Goal: Task Accomplishment & Management: Manage account settings

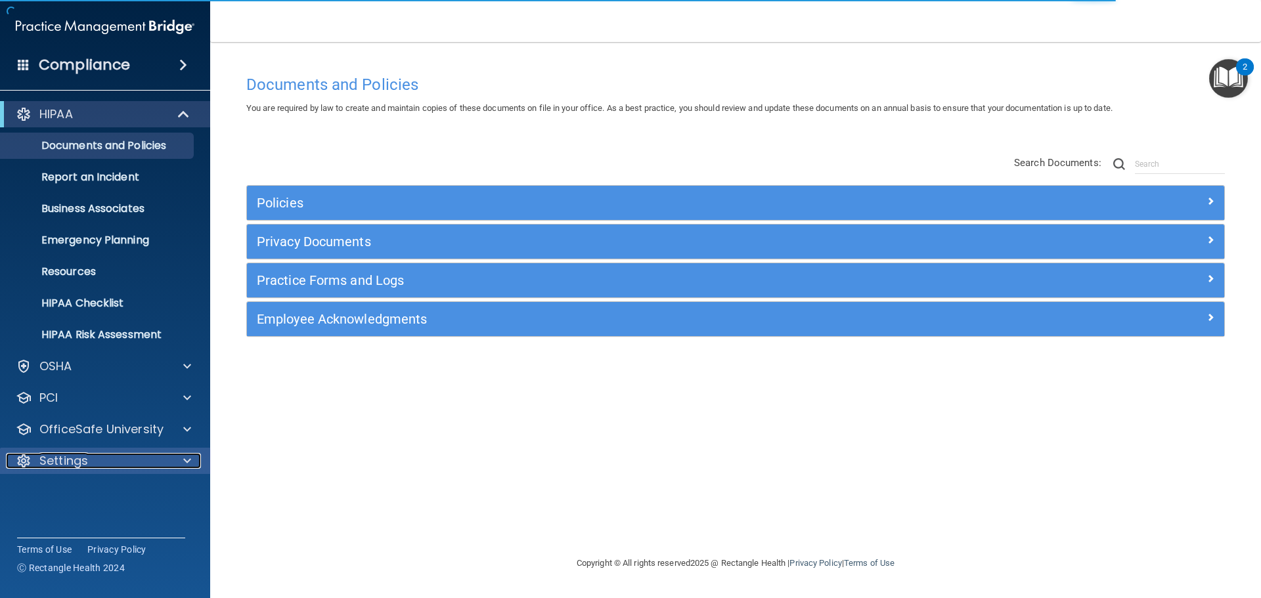
click at [61, 466] on p "Settings" at bounding box center [63, 461] width 49 height 16
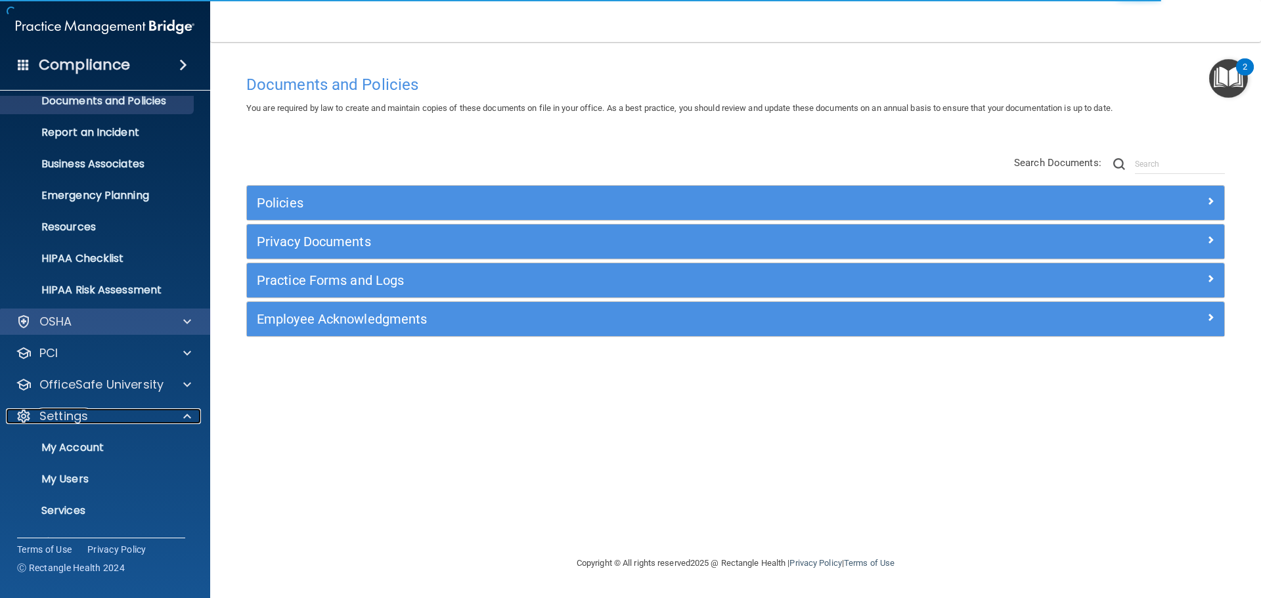
scroll to position [73, 0]
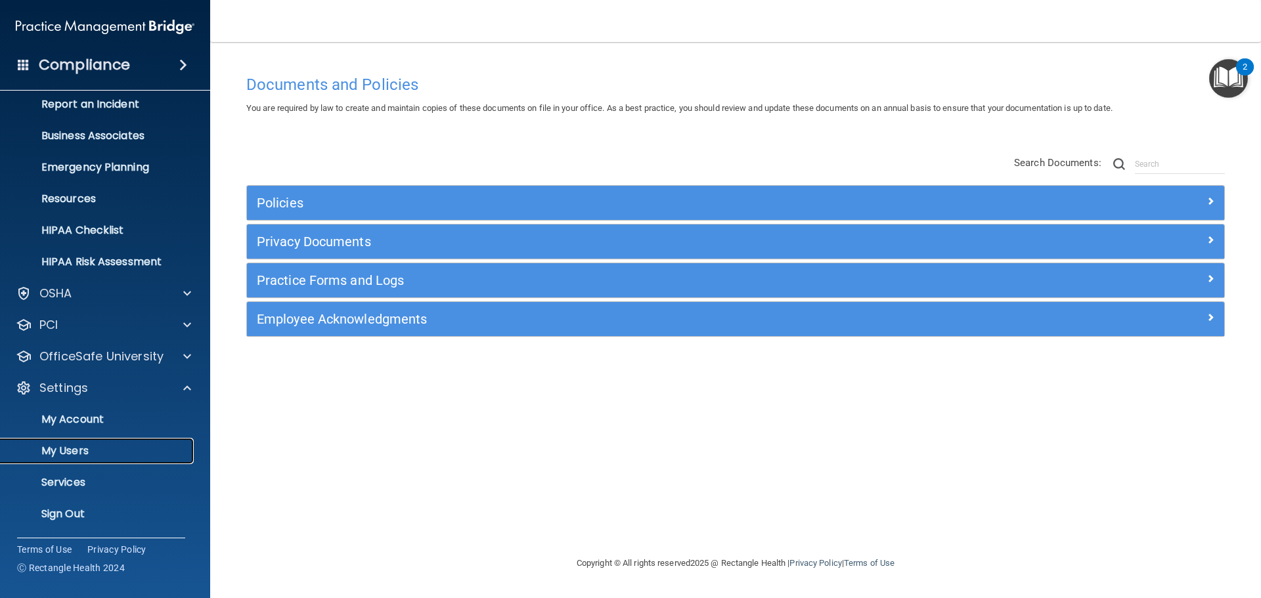
click at [89, 458] on link "My Users" at bounding box center [90, 451] width 207 height 26
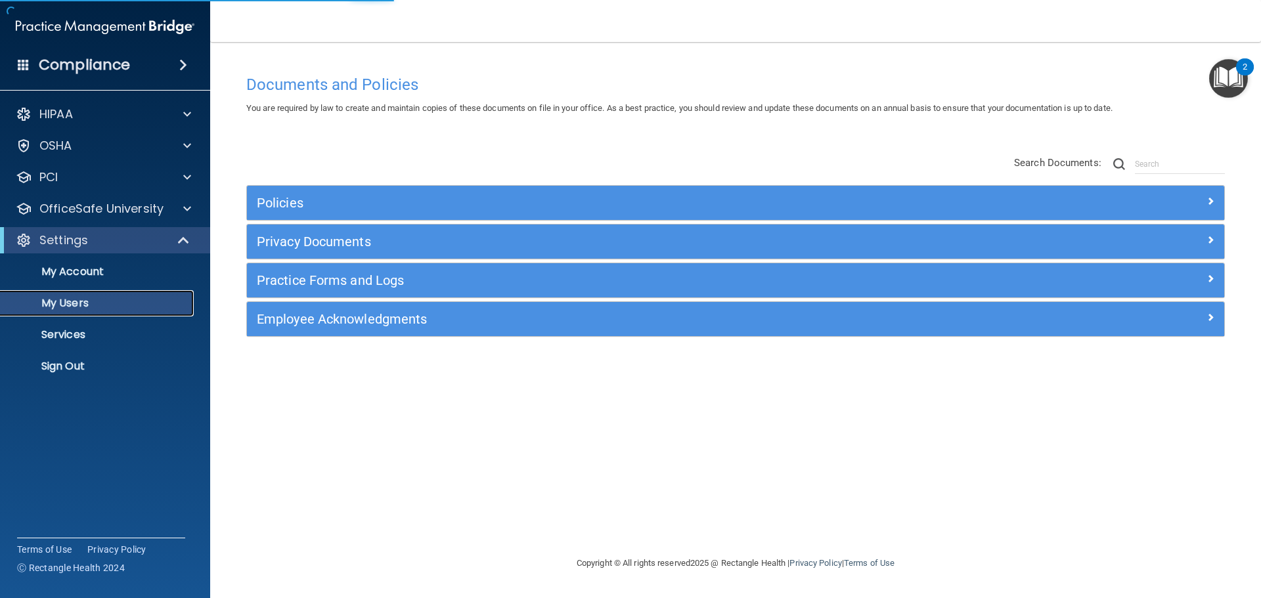
select select "20"
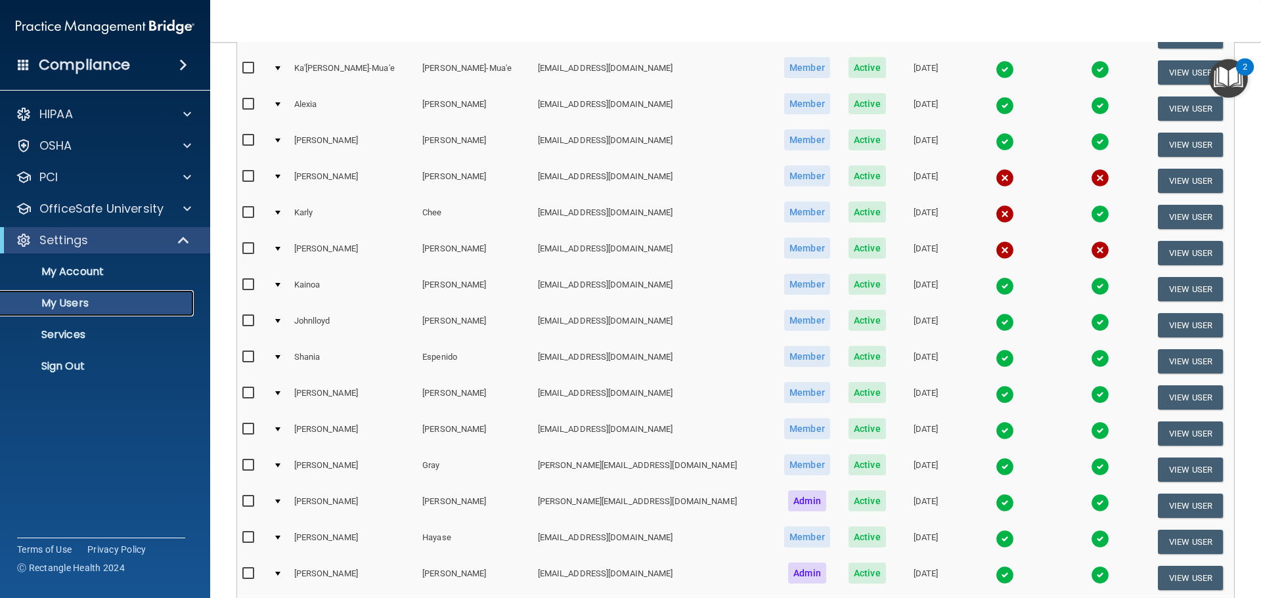
scroll to position [328, 0]
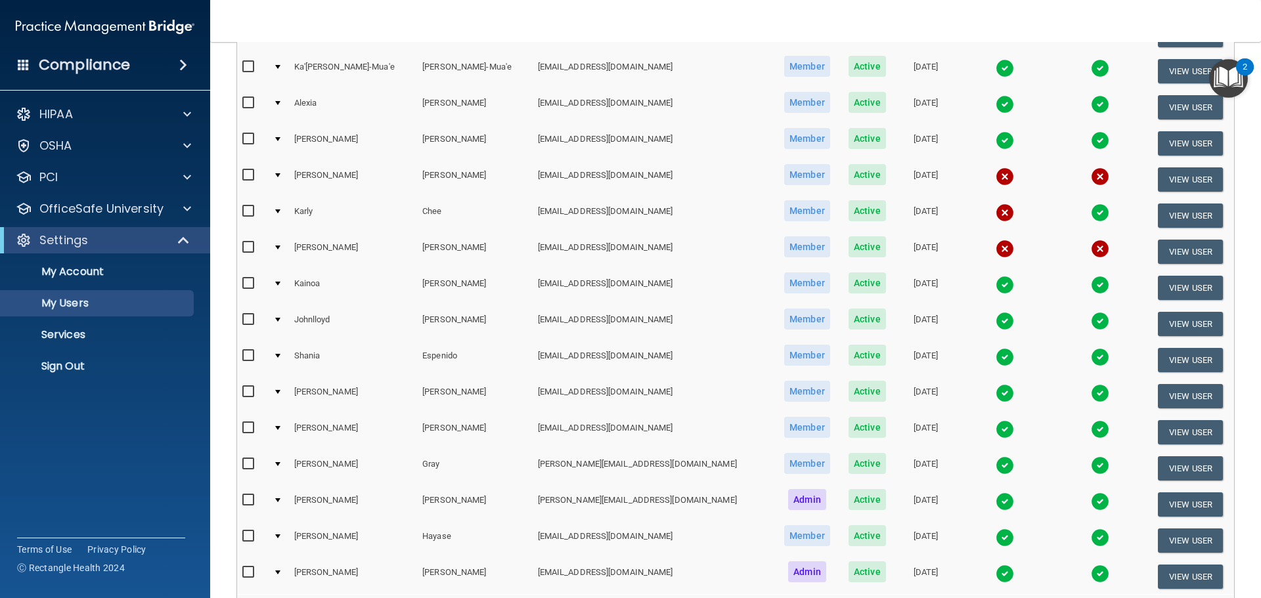
click at [277, 289] on td at bounding box center [278, 288] width 20 height 36
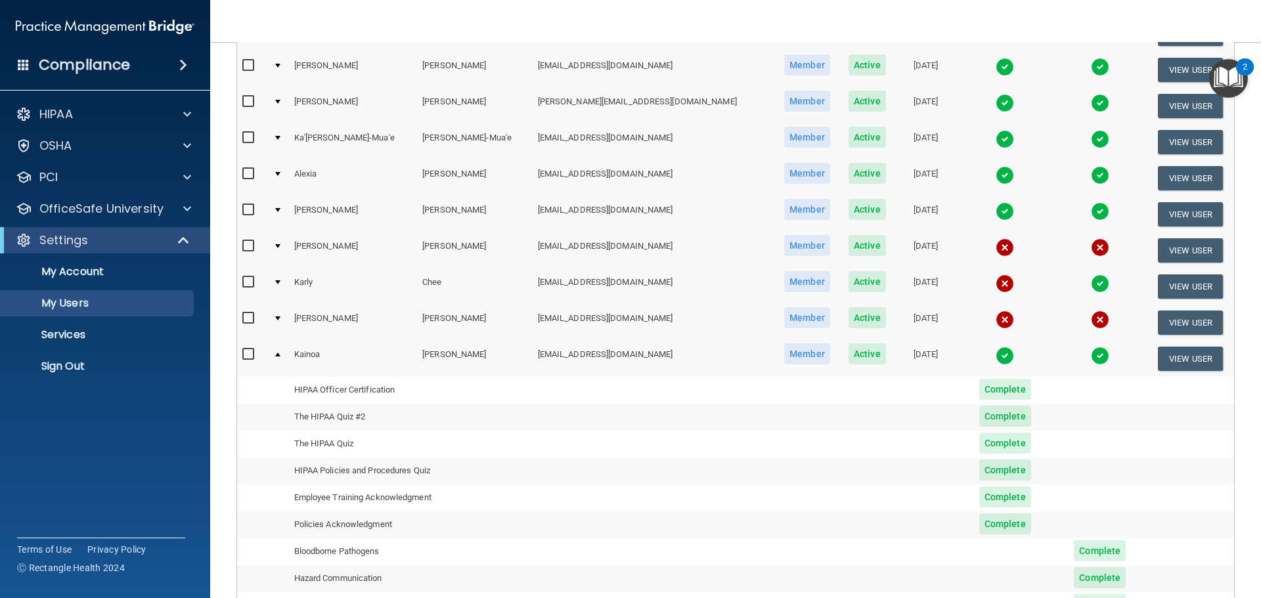
scroll to position [263, 0]
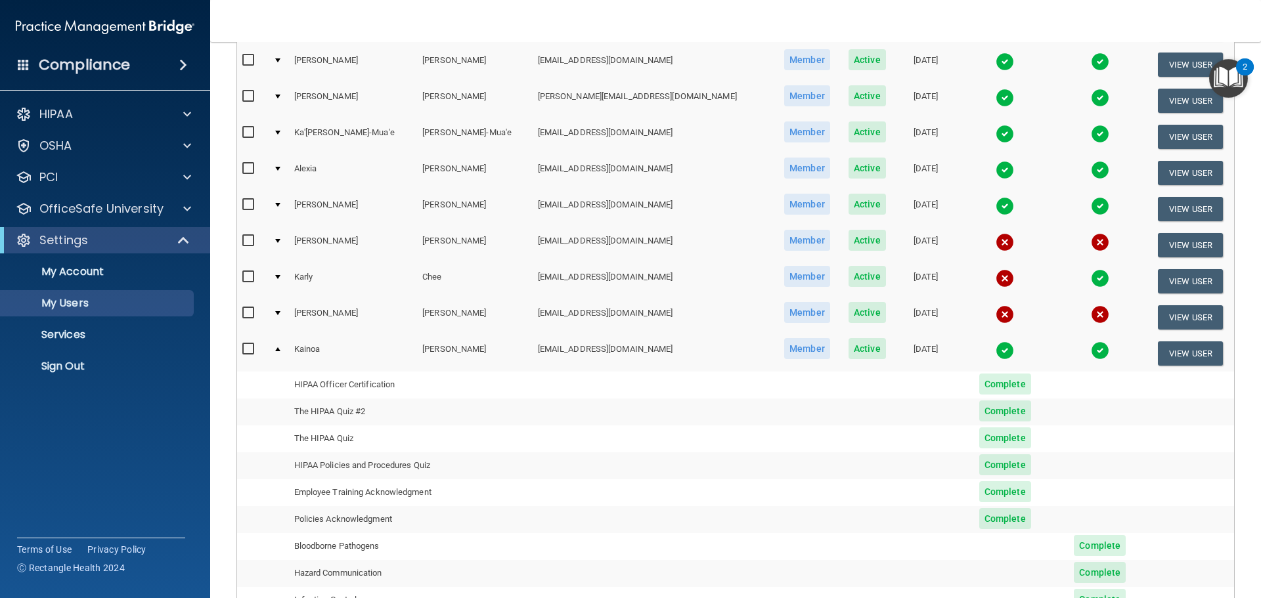
click at [275, 350] on td at bounding box center [278, 353] width 20 height 35
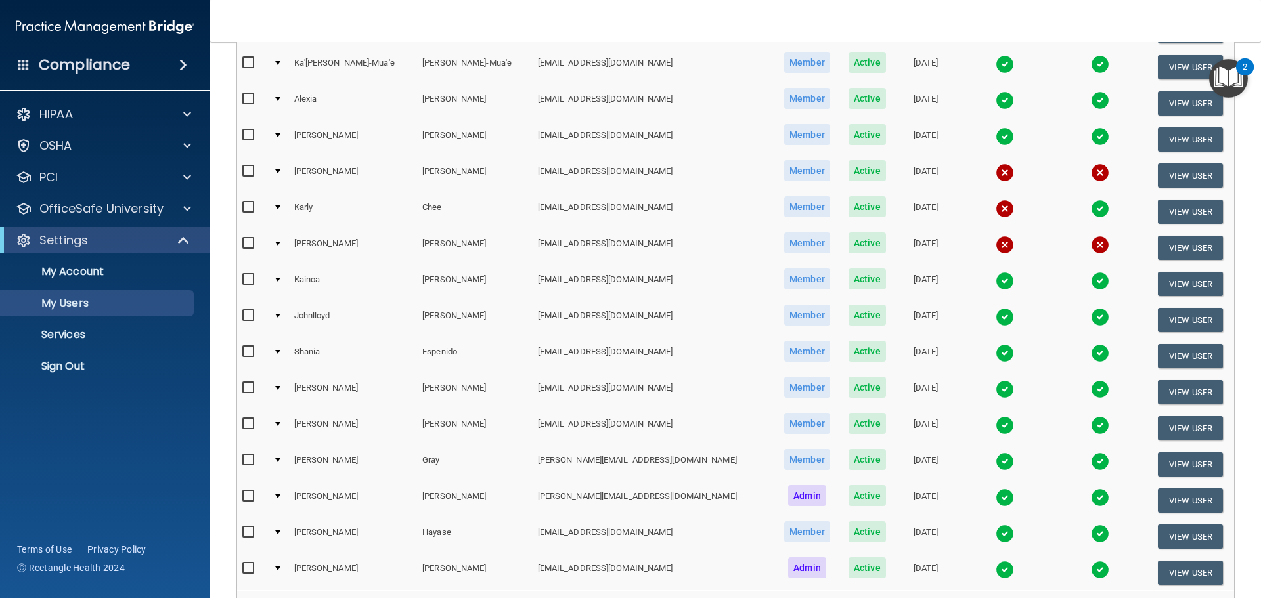
scroll to position [489, 0]
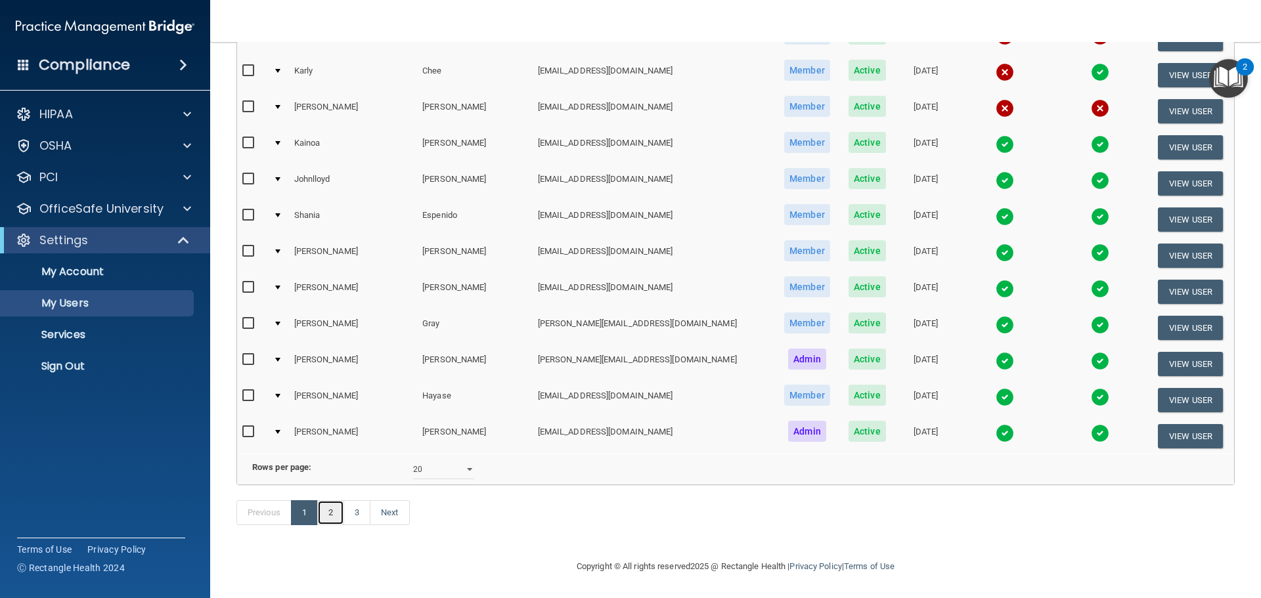
click at [330, 523] on link "2" at bounding box center [330, 513] width 27 height 25
select select "20"
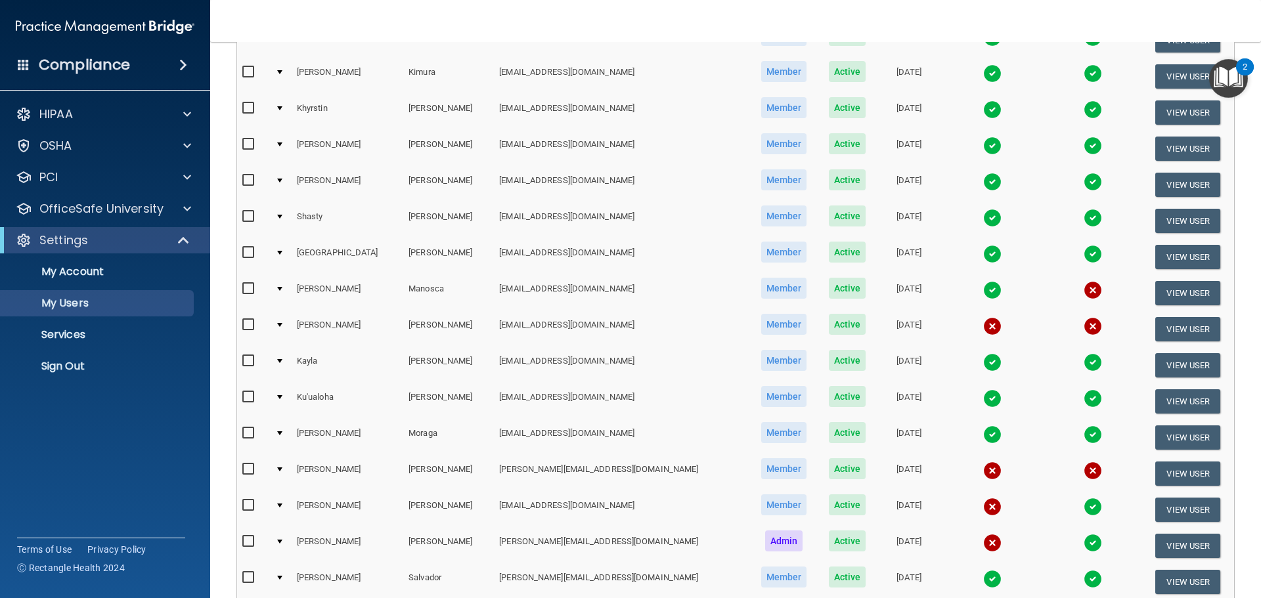
scroll to position [197, 0]
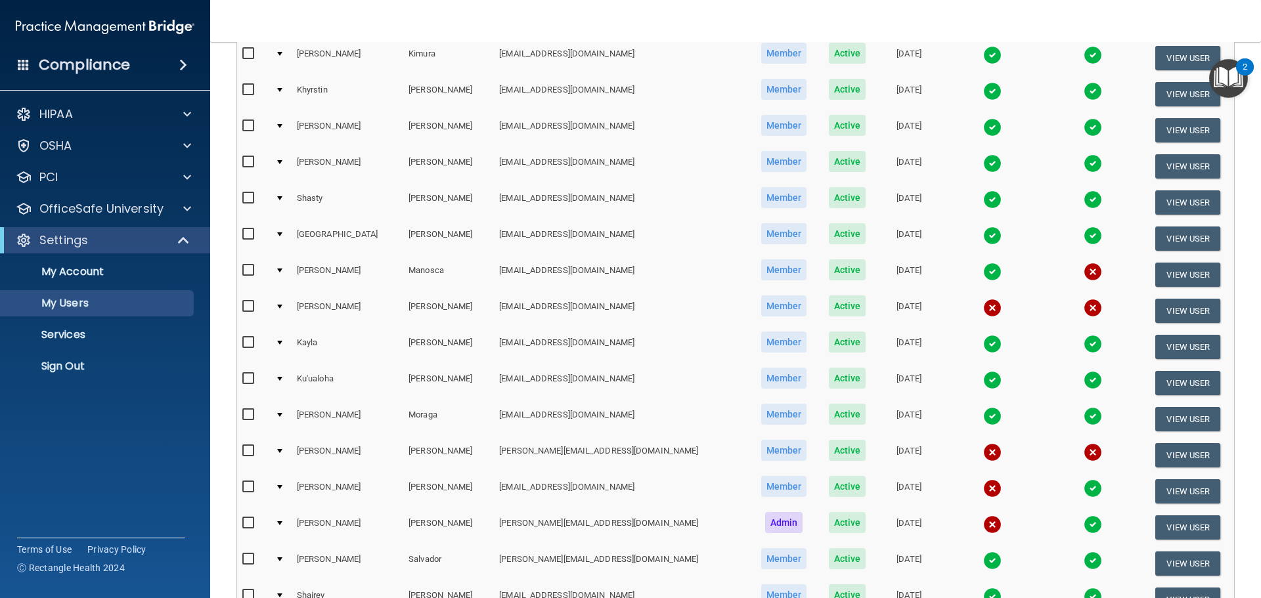
click at [280, 275] on td at bounding box center [281, 275] width 22 height 36
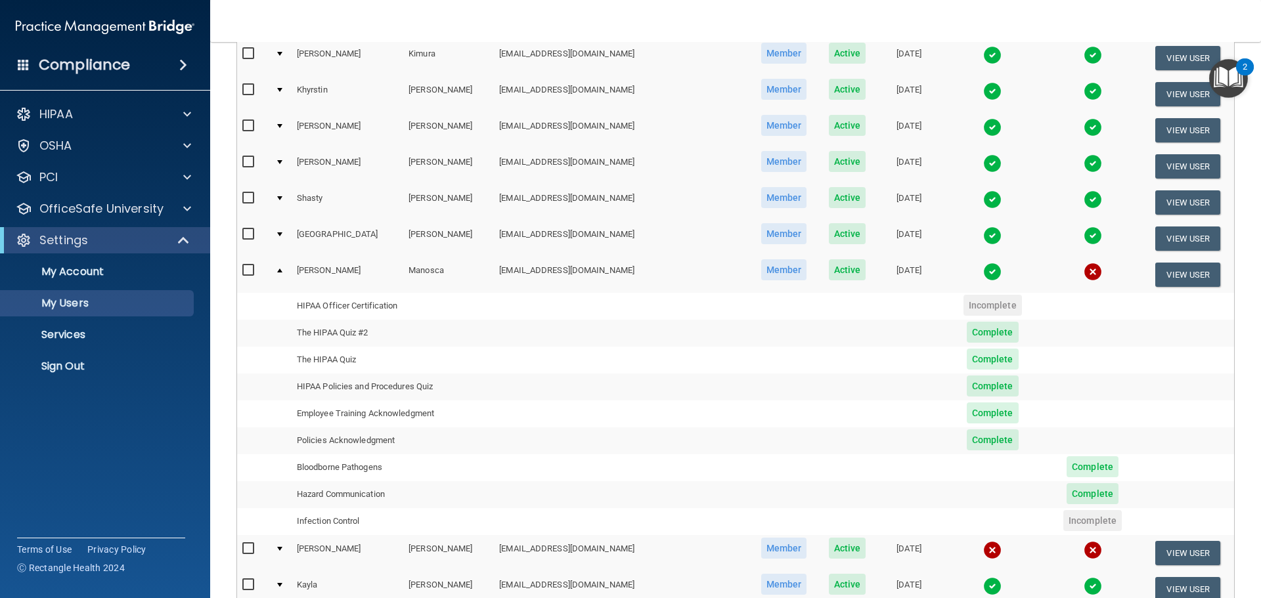
click at [282, 271] on div at bounding box center [279, 271] width 5 height 4
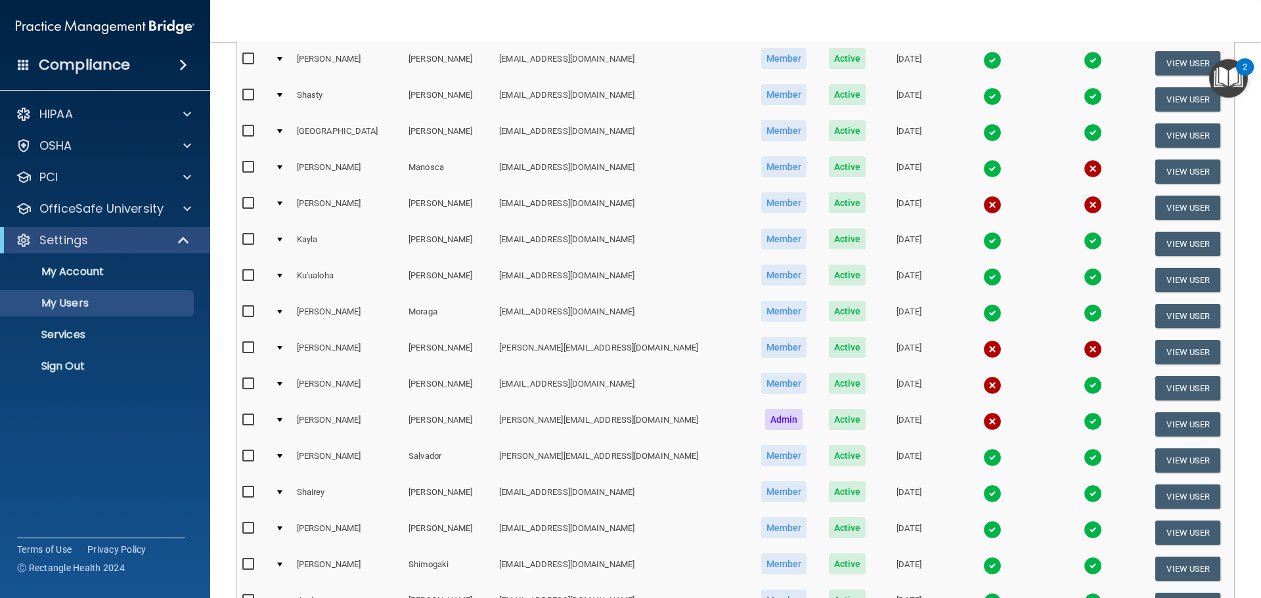
scroll to position [328, 0]
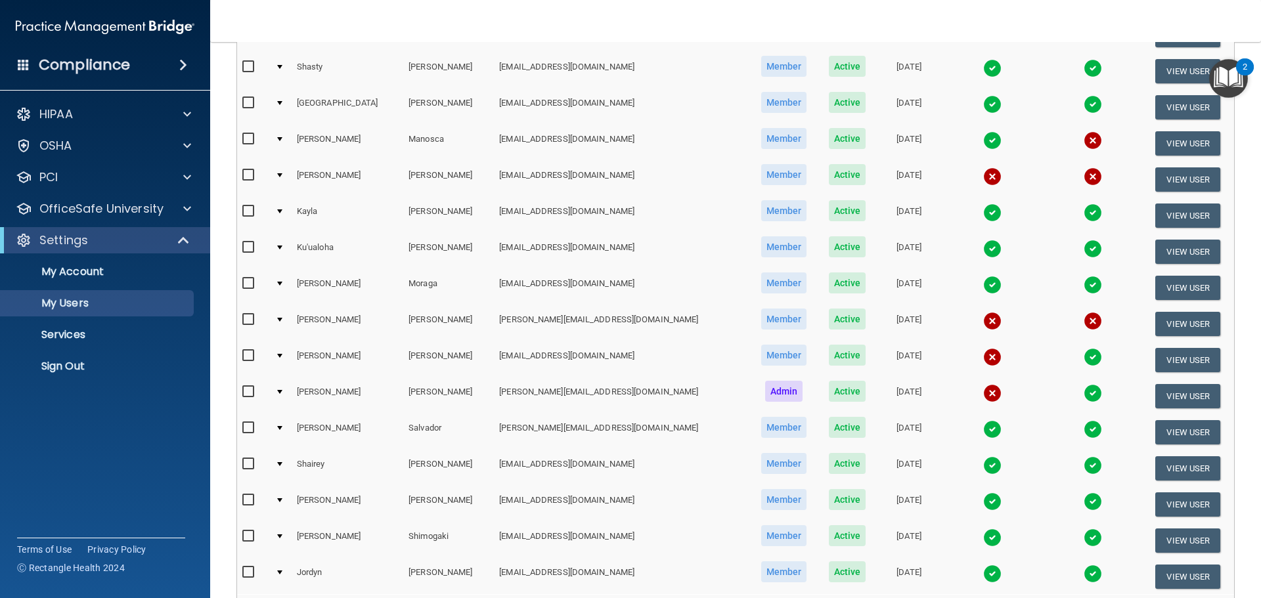
click at [774, 15] on nav "Toggle navigation [PERSON_NAME] [EMAIL_ADDRESS][DOMAIN_NAME] Manage My Enterpri…" at bounding box center [735, 21] width 1051 height 42
click at [286, 392] on td at bounding box center [281, 396] width 22 height 36
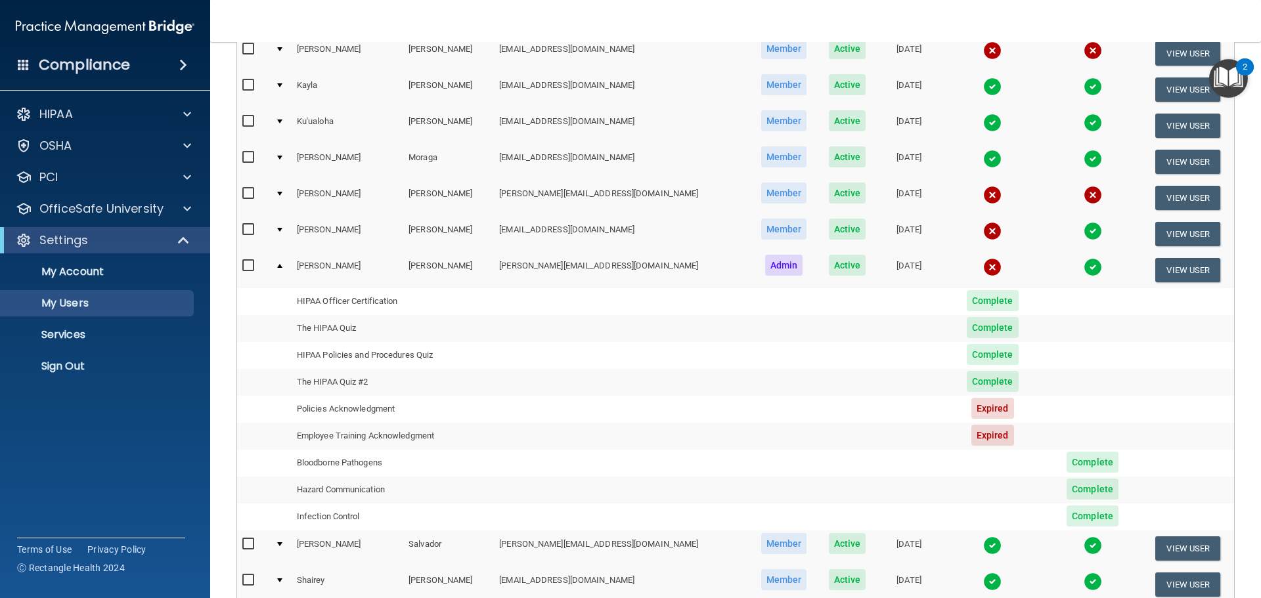
scroll to position [591, 0]
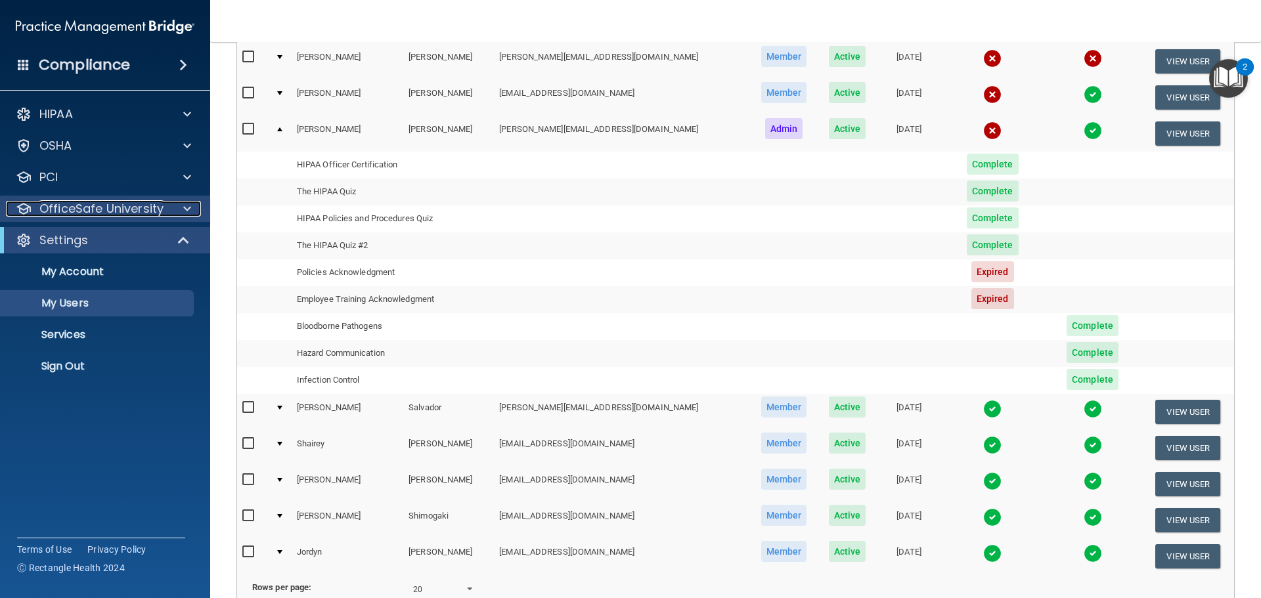
click at [177, 205] on div at bounding box center [185, 209] width 33 height 16
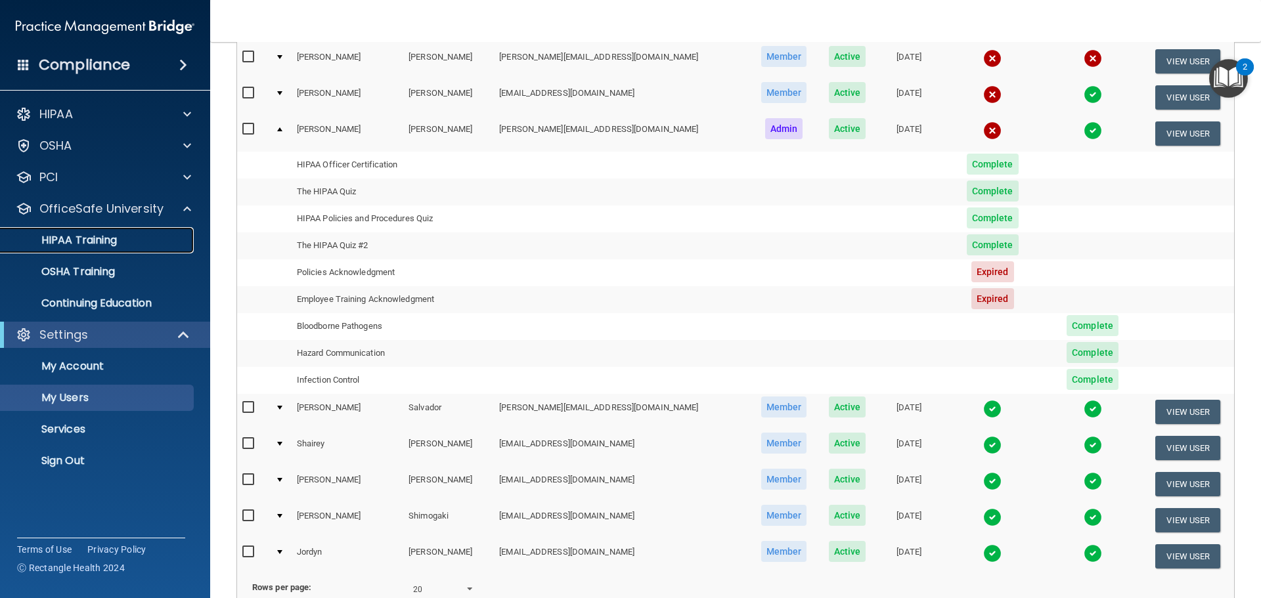
click at [110, 242] on p "HIPAA Training" at bounding box center [63, 240] width 108 height 13
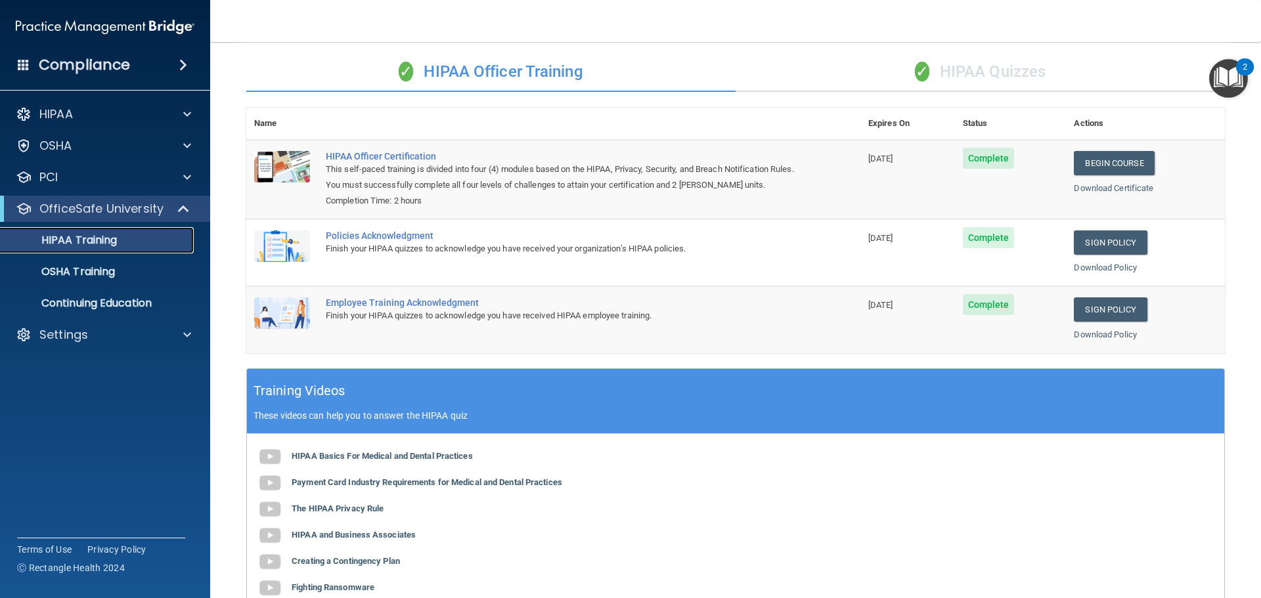
scroll to position [73, 0]
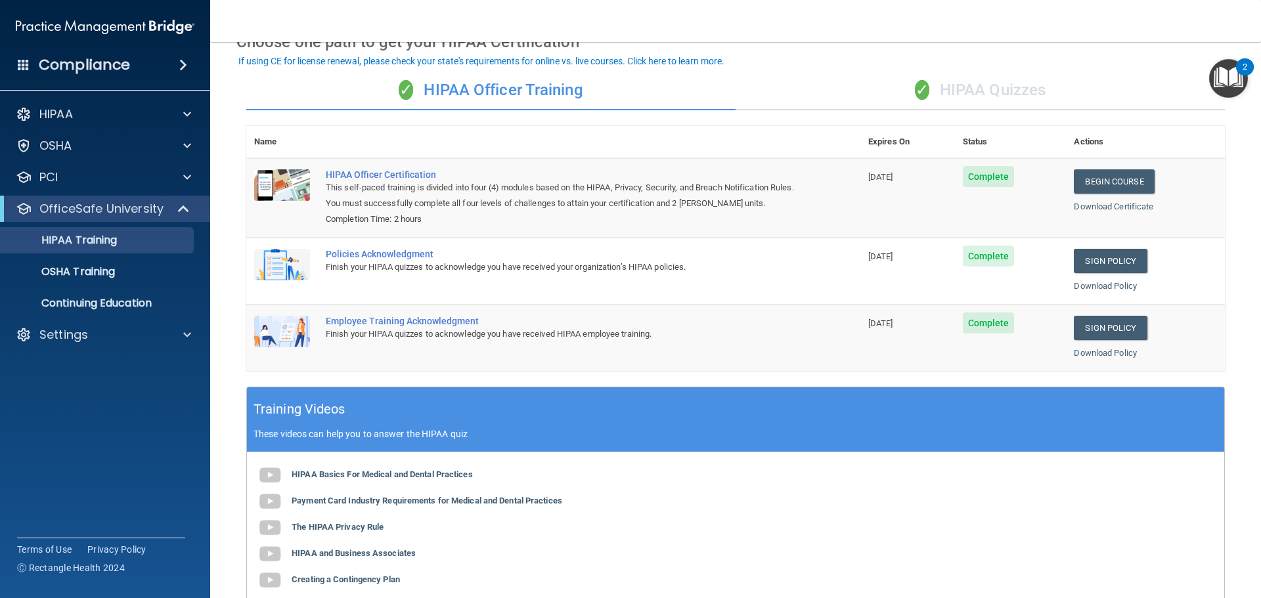
click at [1046, 91] on div "✓ HIPAA Quizzes" at bounding box center [980, 90] width 489 height 39
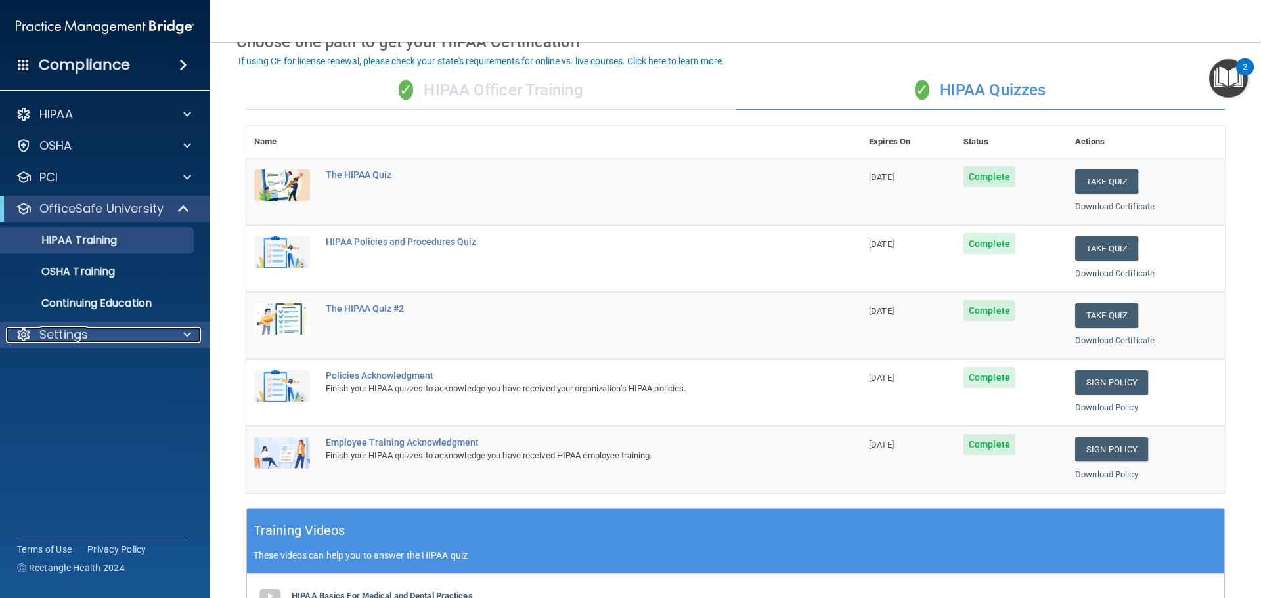
click at [86, 328] on p "Settings" at bounding box center [63, 335] width 49 height 16
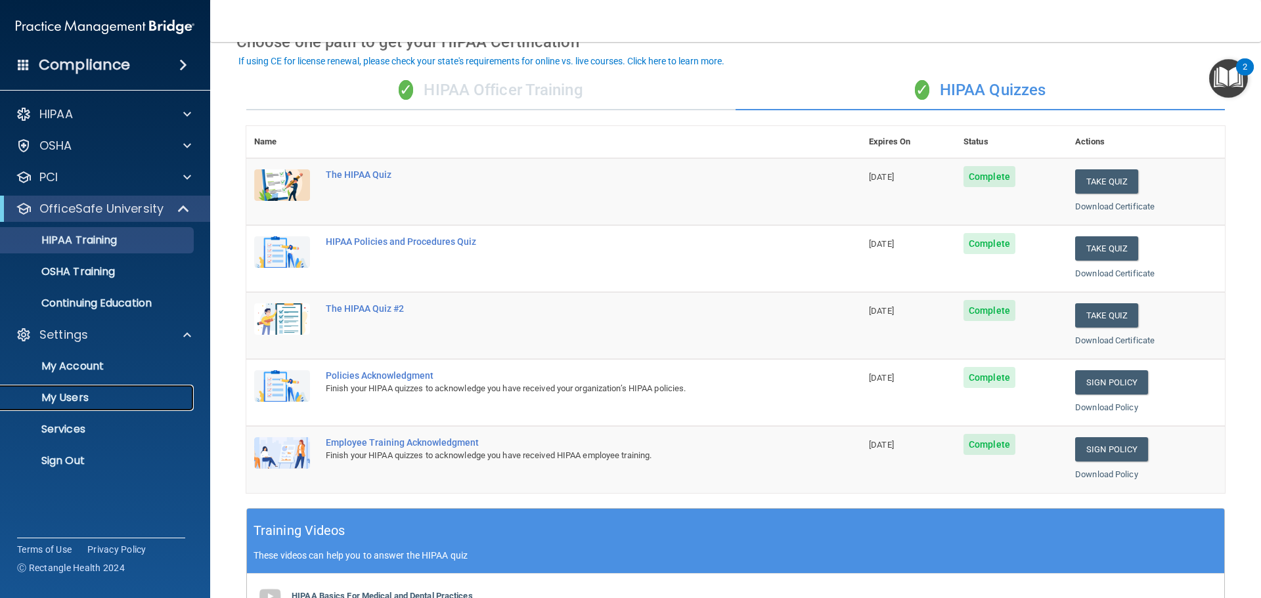
click at [103, 387] on link "My Users" at bounding box center [90, 398] width 207 height 26
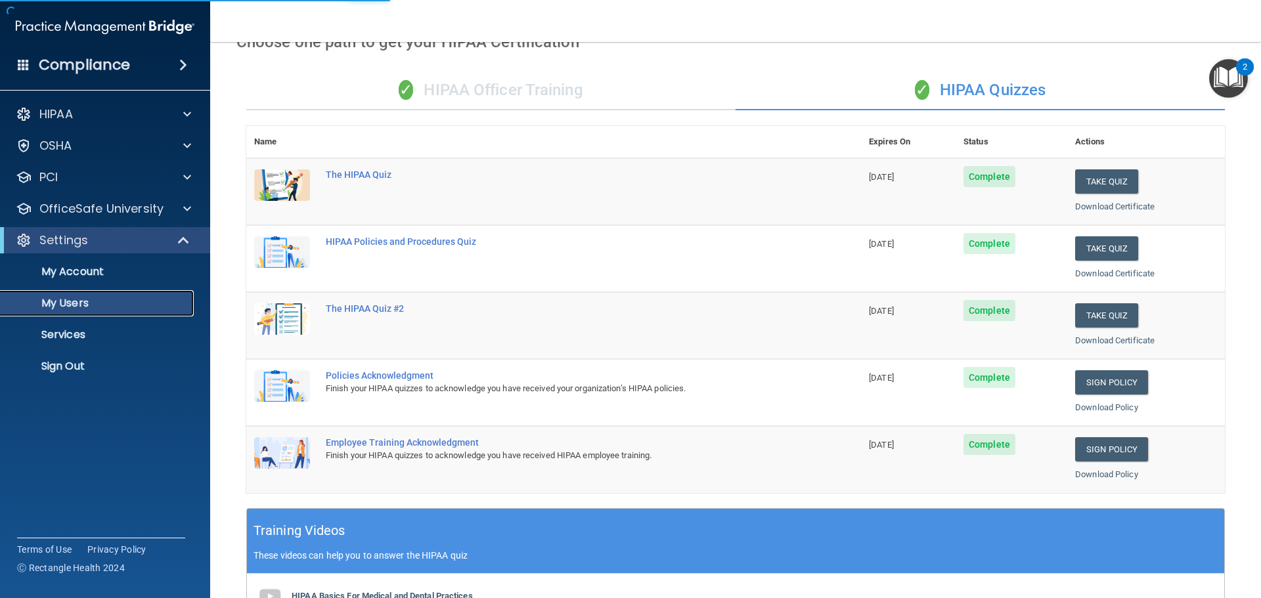
select select "20"
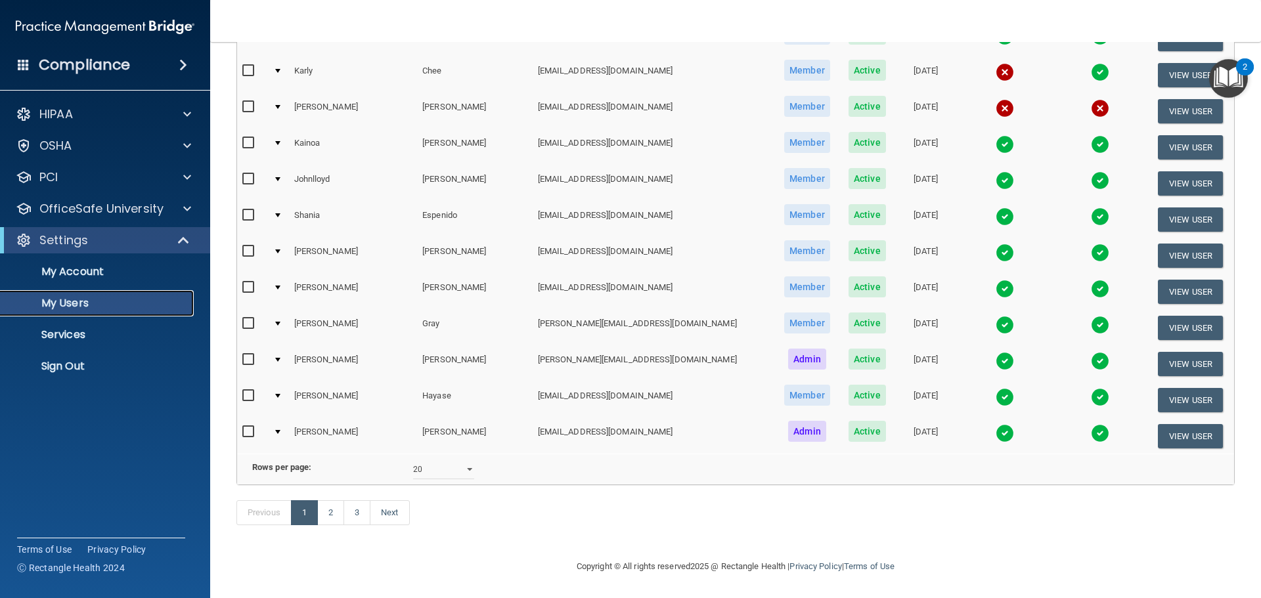
scroll to position [489, 0]
click at [321, 508] on link "2" at bounding box center [330, 513] width 27 height 25
select select "20"
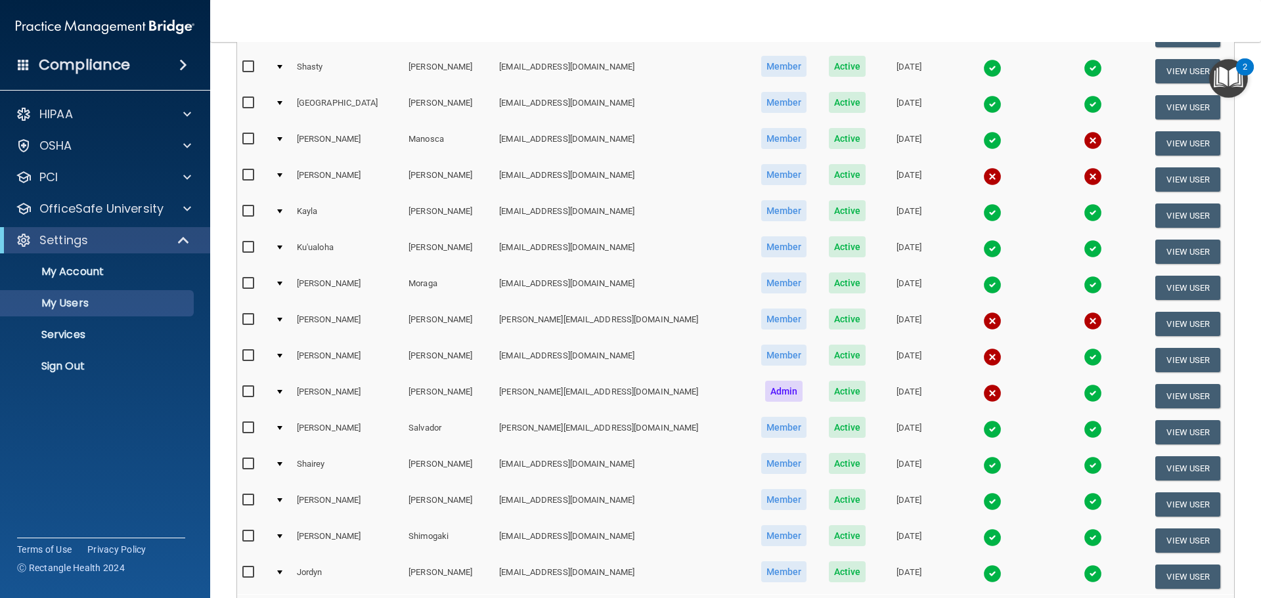
scroll to position [394, 0]
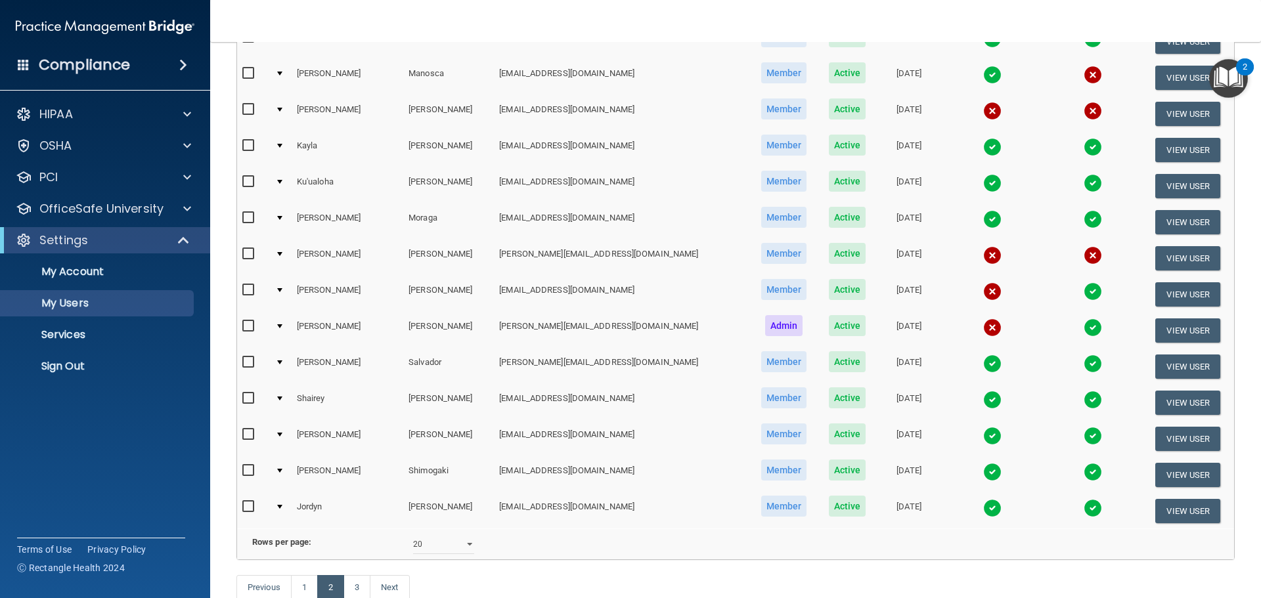
click at [282, 291] on div at bounding box center [279, 290] width 5 height 4
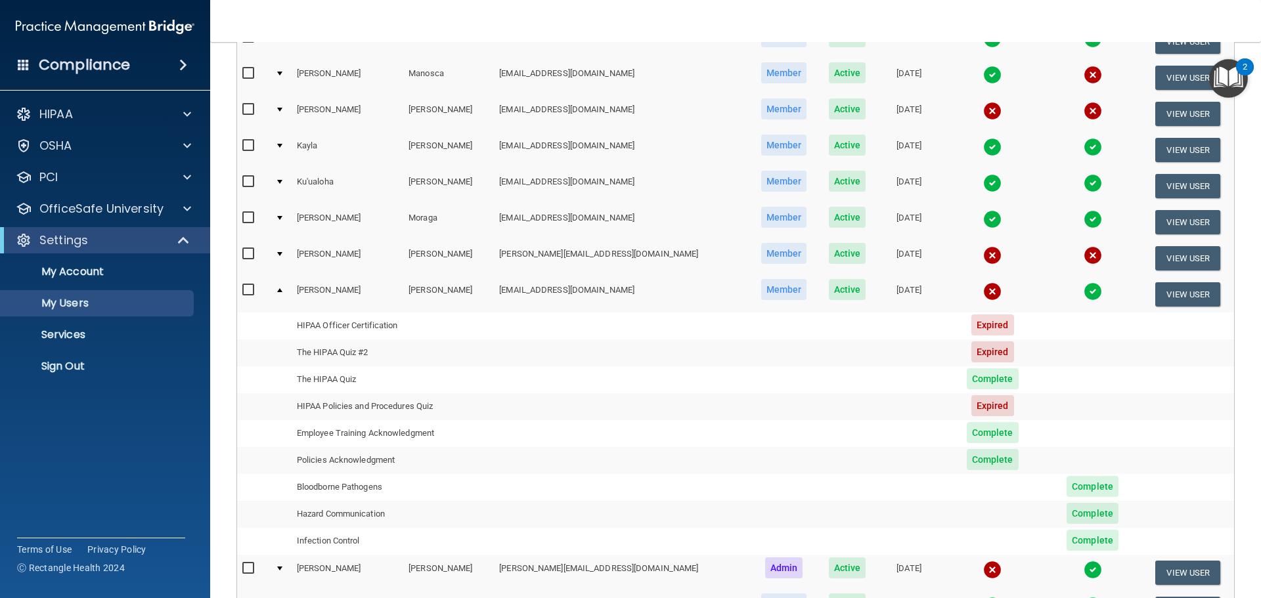
click at [282, 291] on div at bounding box center [279, 290] width 5 height 4
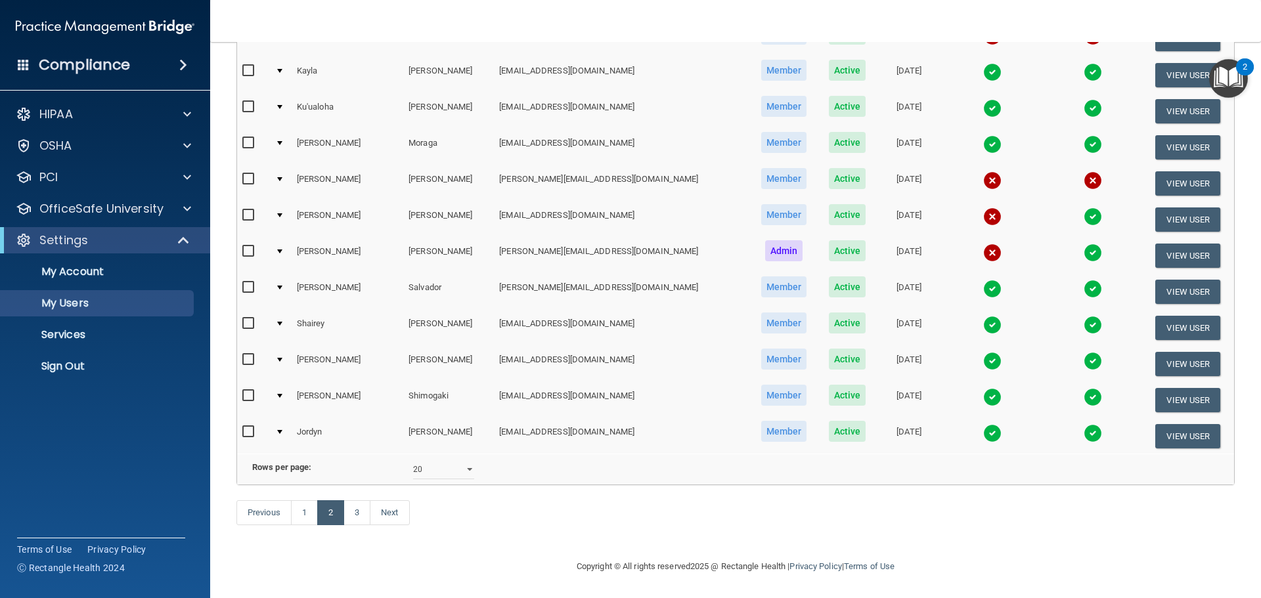
scroll to position [489, 0]
click at [361, 514] on link "3" at bounding box center [357, 513] width 27 height 25
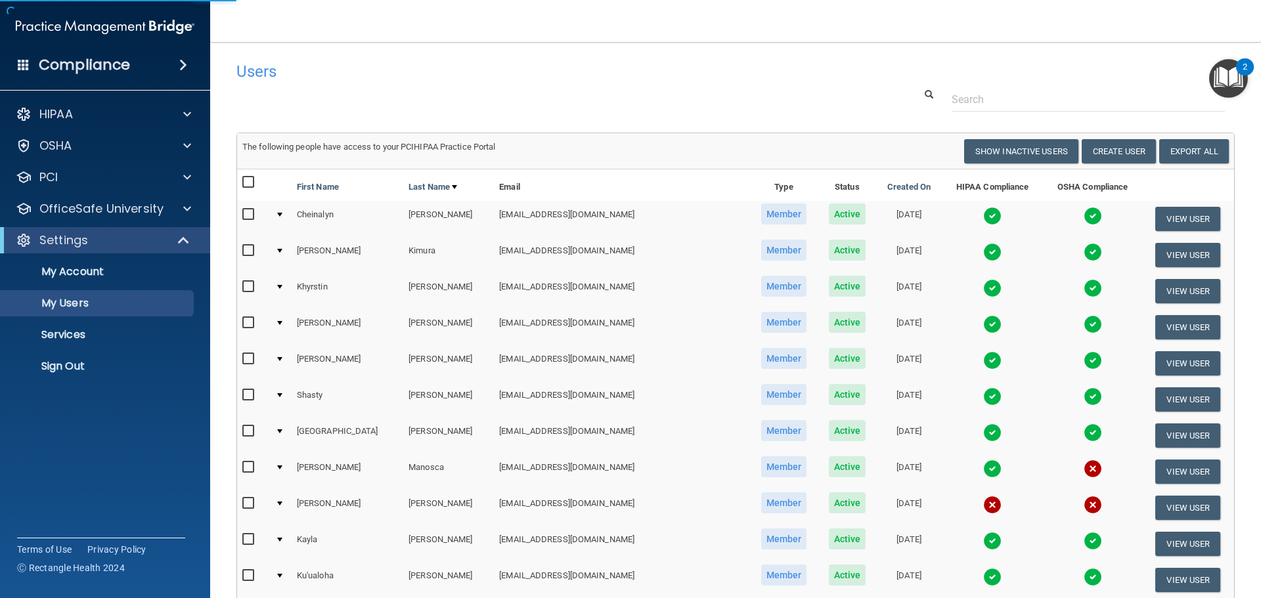
select select "20"
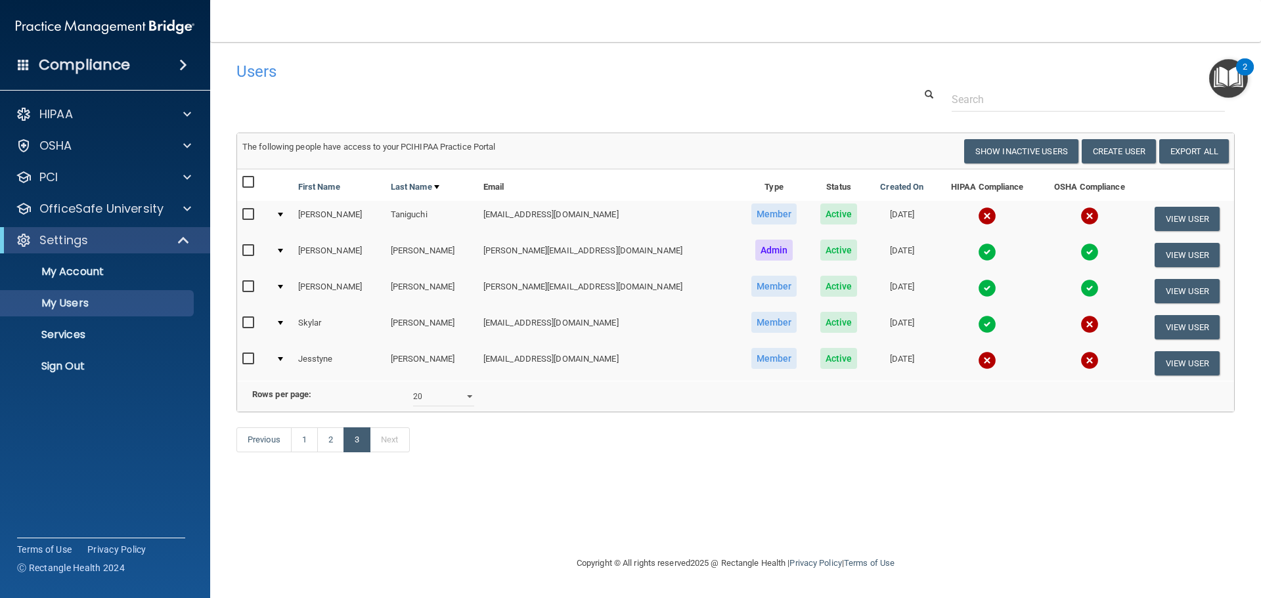
click at [287, 210] on td at bounding box center [282, 219] width 22 height 36
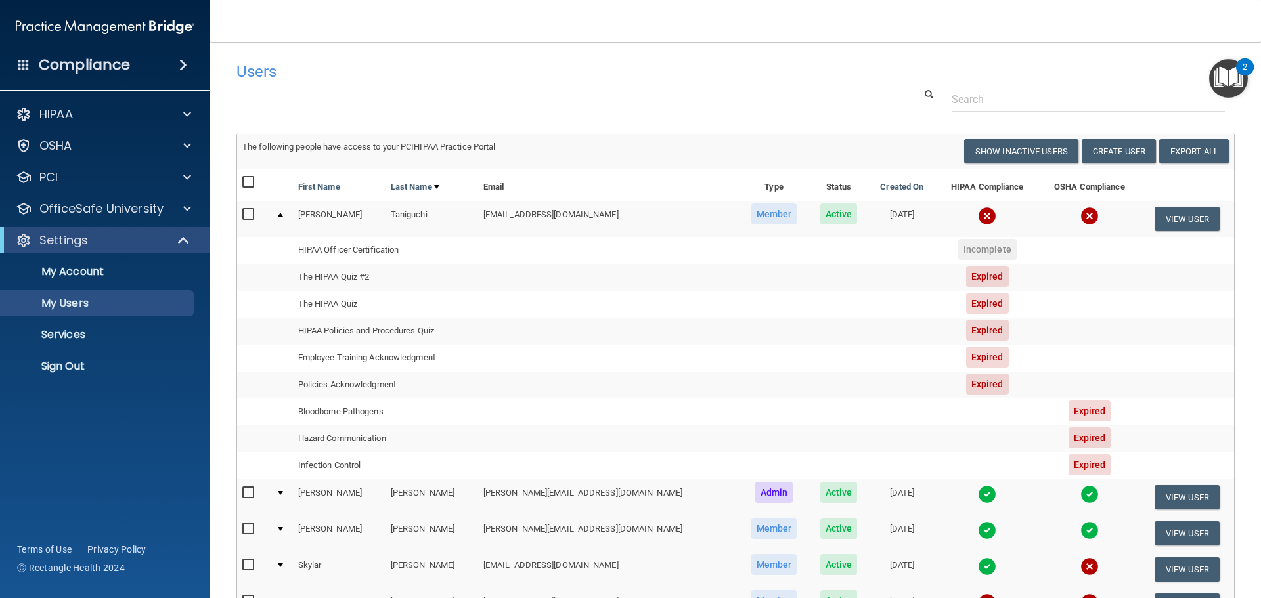
click at [282, 216] on div at bounding box center [280, 215] width 5 height 4
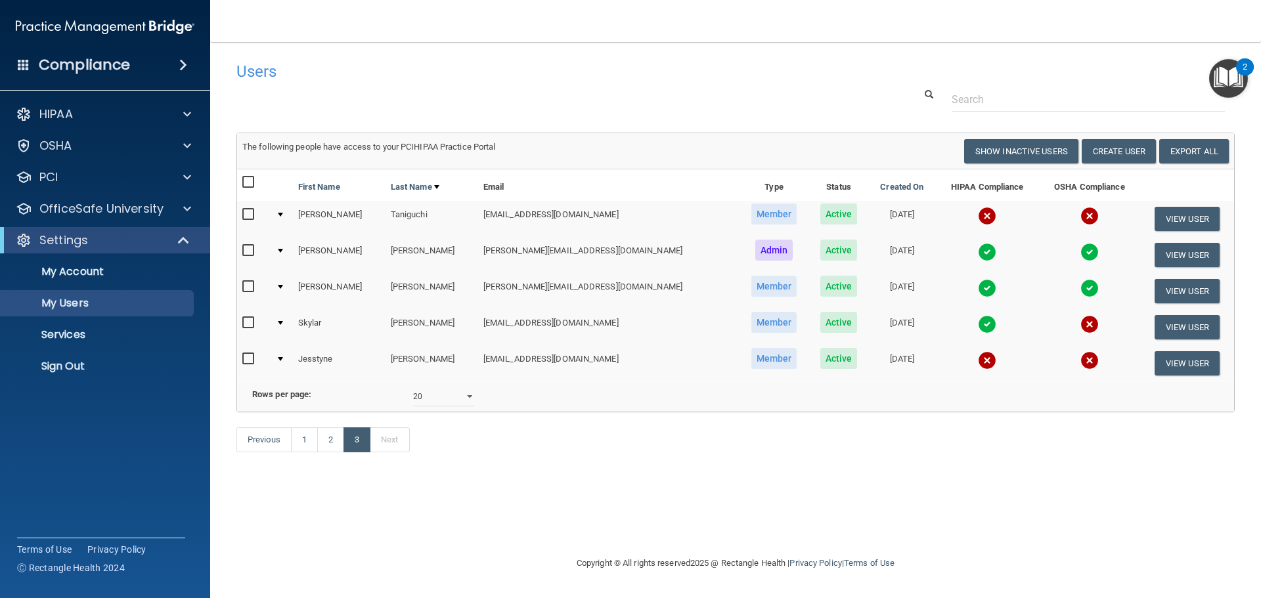
click at [290, 319] on td at bounding box center [282, 327] width 22 height 36
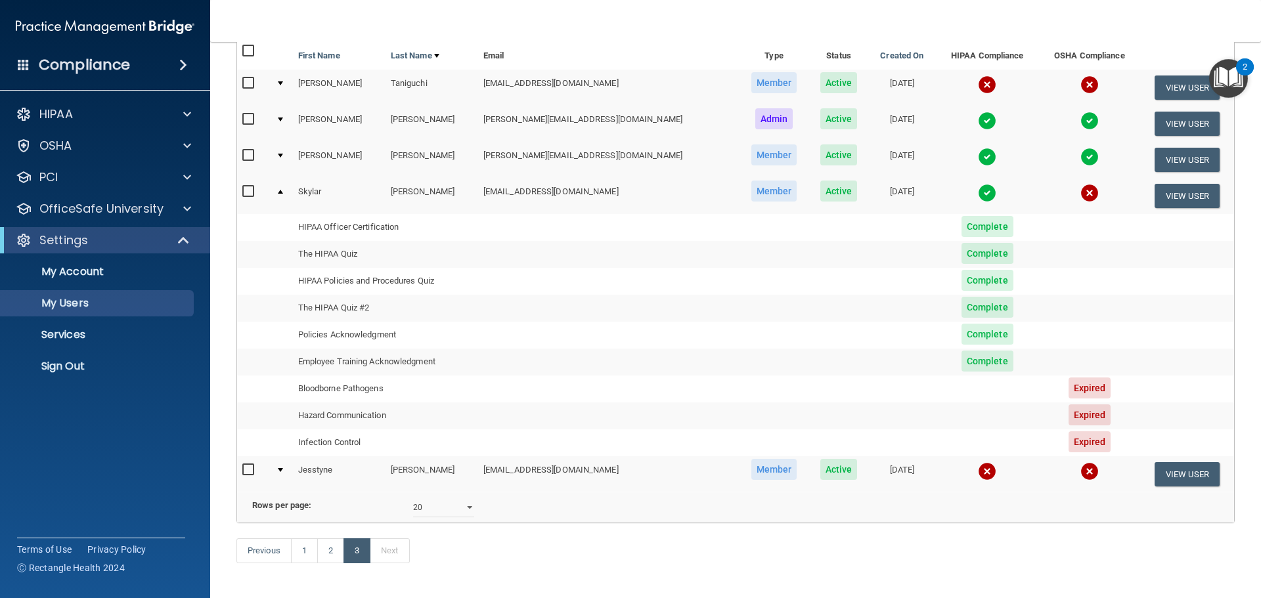
scroll to position [66, 0]
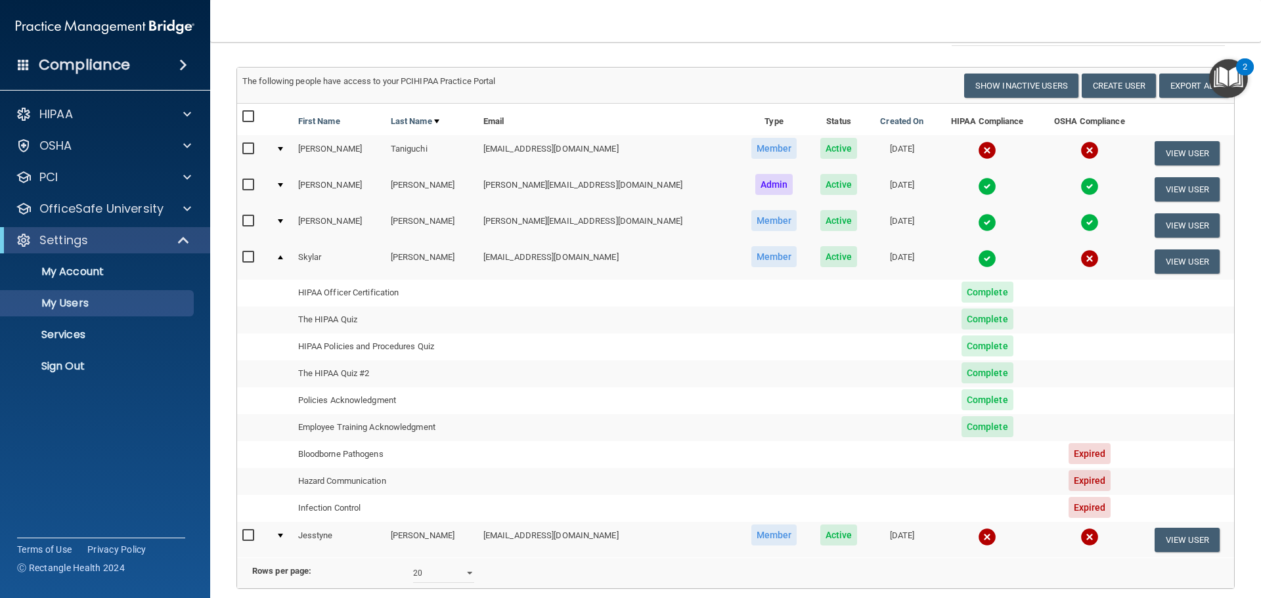
click at [282, 256] on div at bounding box center [280, 258] width 5 height 4
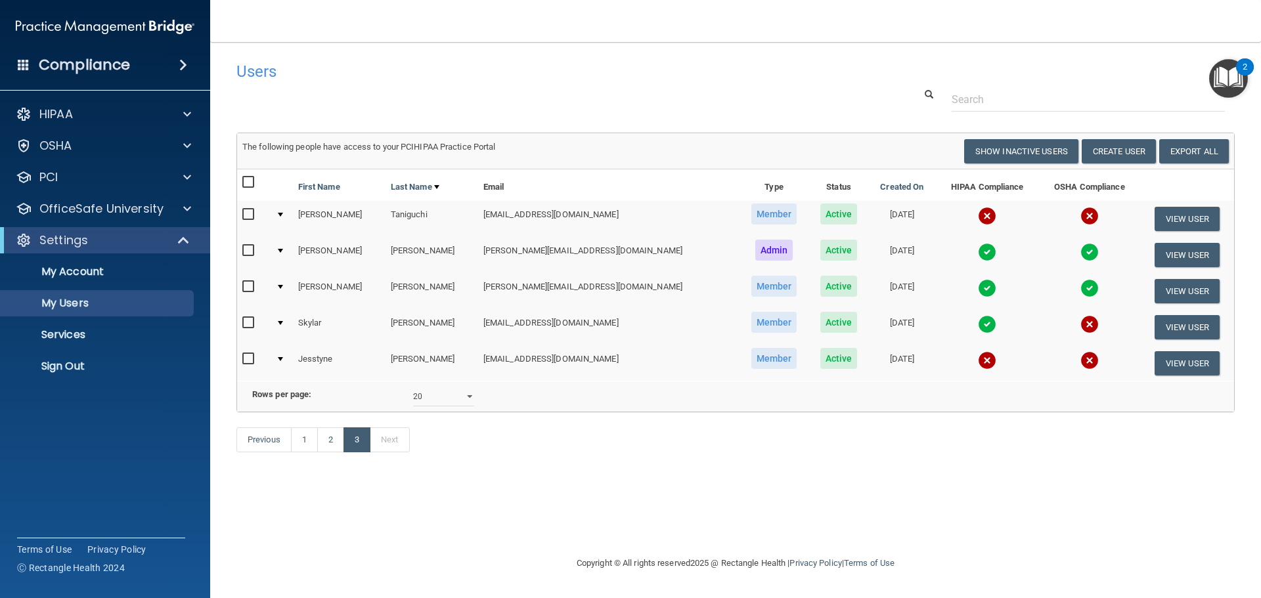
scroll to position [0, 0]
click at [327, 453] on link "2" at bounding box center [330, 440] width 27 height 25
select select "20"
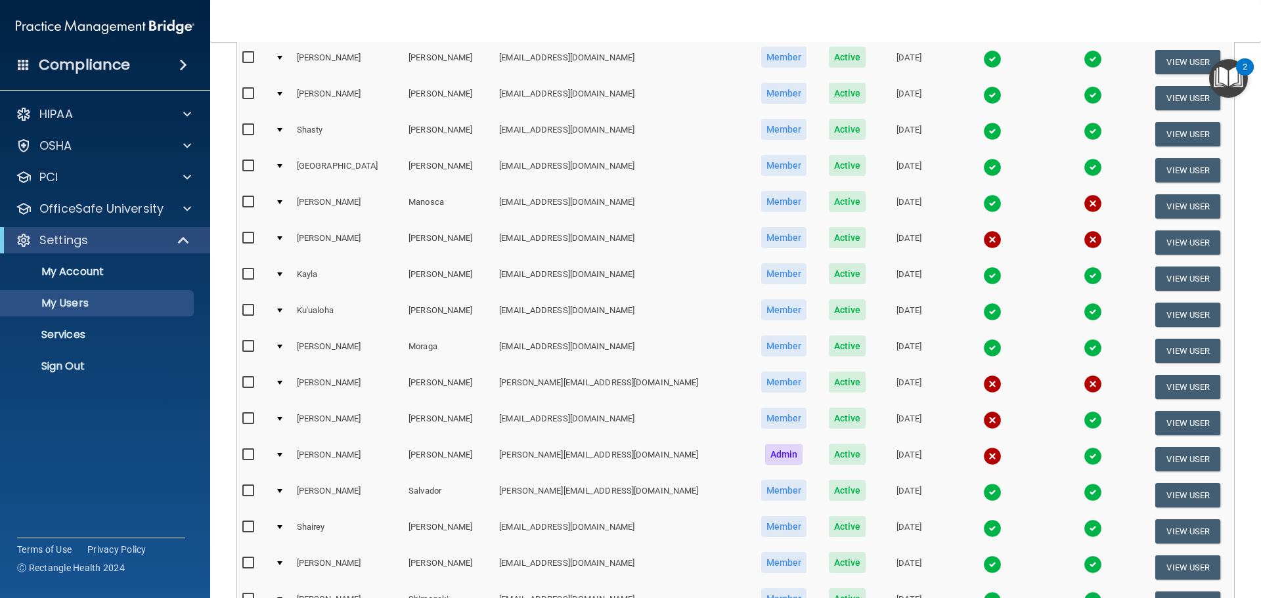
scroll to position [226, 0]
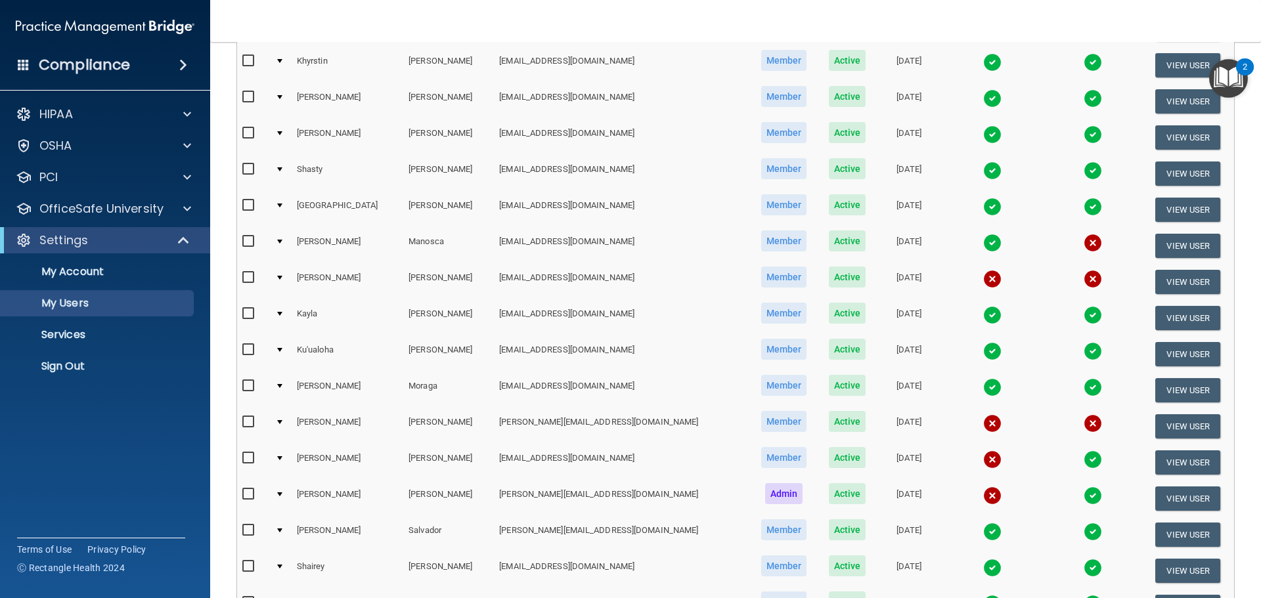
click at [278, 275] on td at bounding box center [281, 282] width 22 height 36
click at [282, 281] on td at bounding box center [281, 282] width 22 height 36
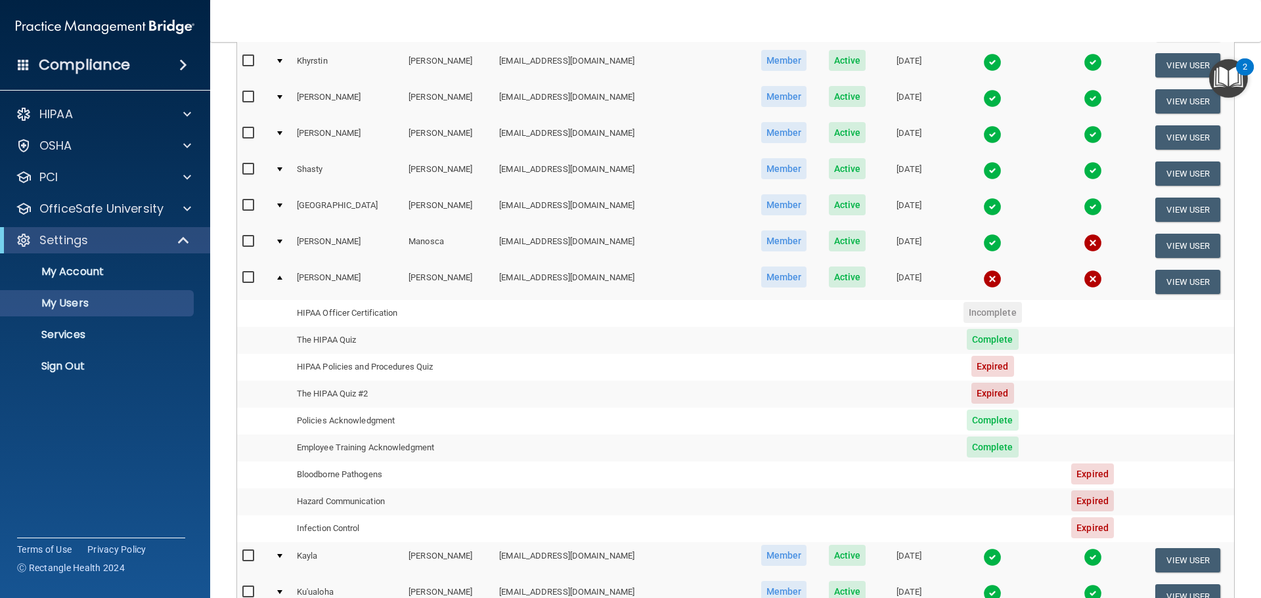
click at [282, 281] on td at bounding box center [281, 281] width 22 height 35
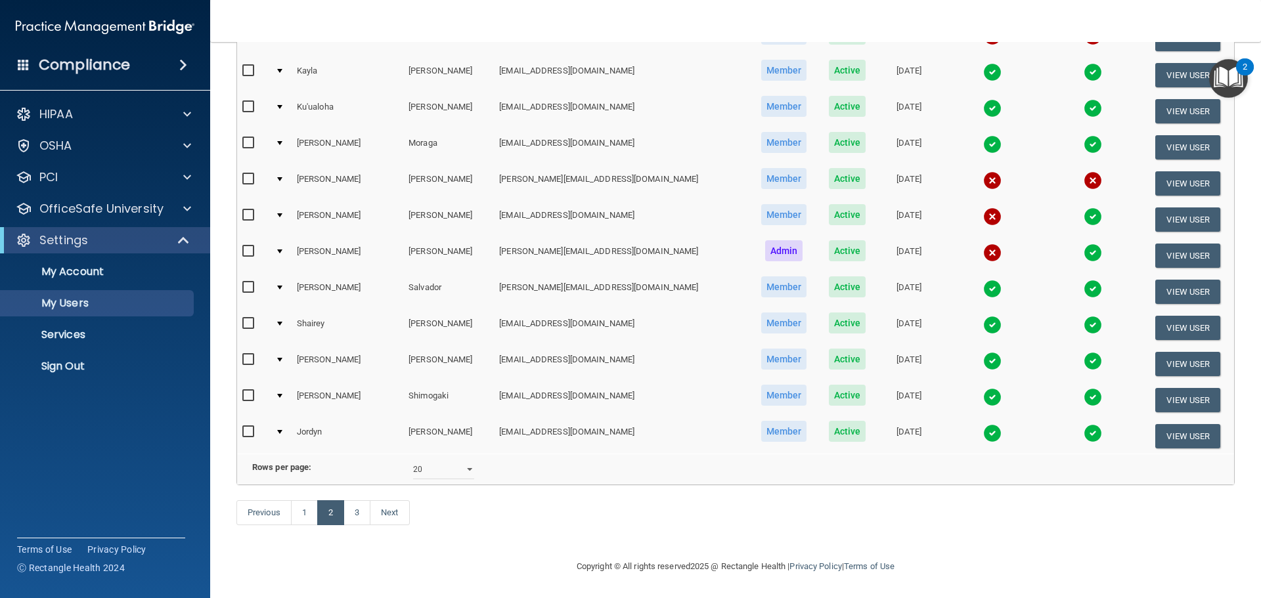
scroll to position [489, 0]
click at [316, 508] on link "1" at bounding box center [304, 513] width 27 height 25
select select "20"
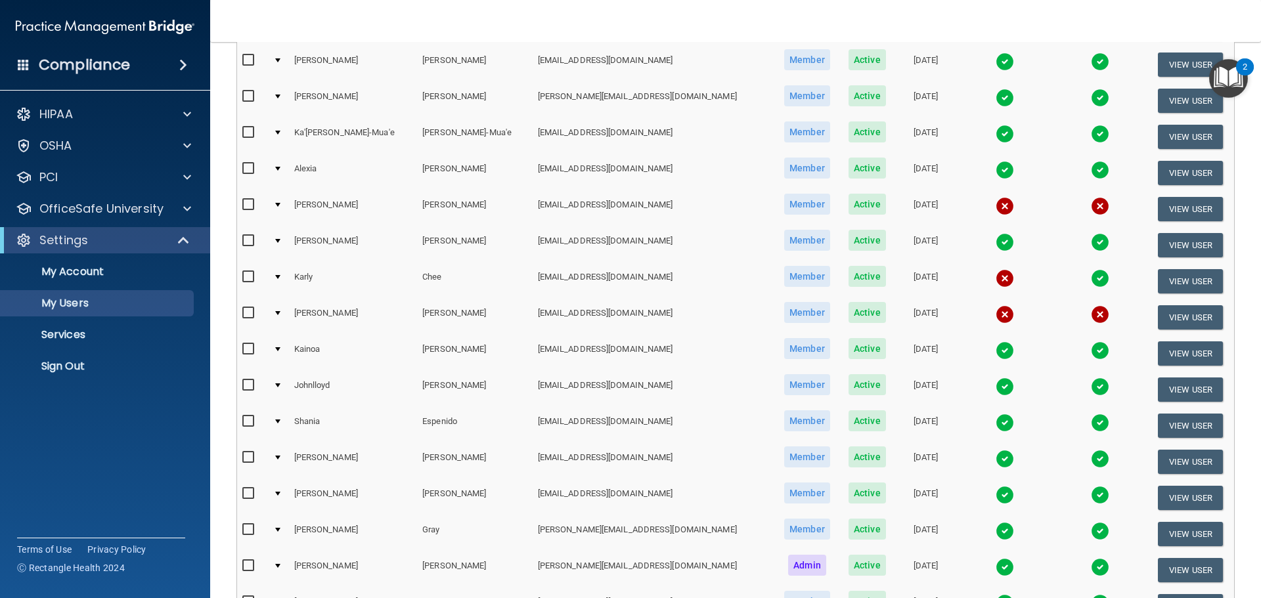
scroll to position [328, 0]
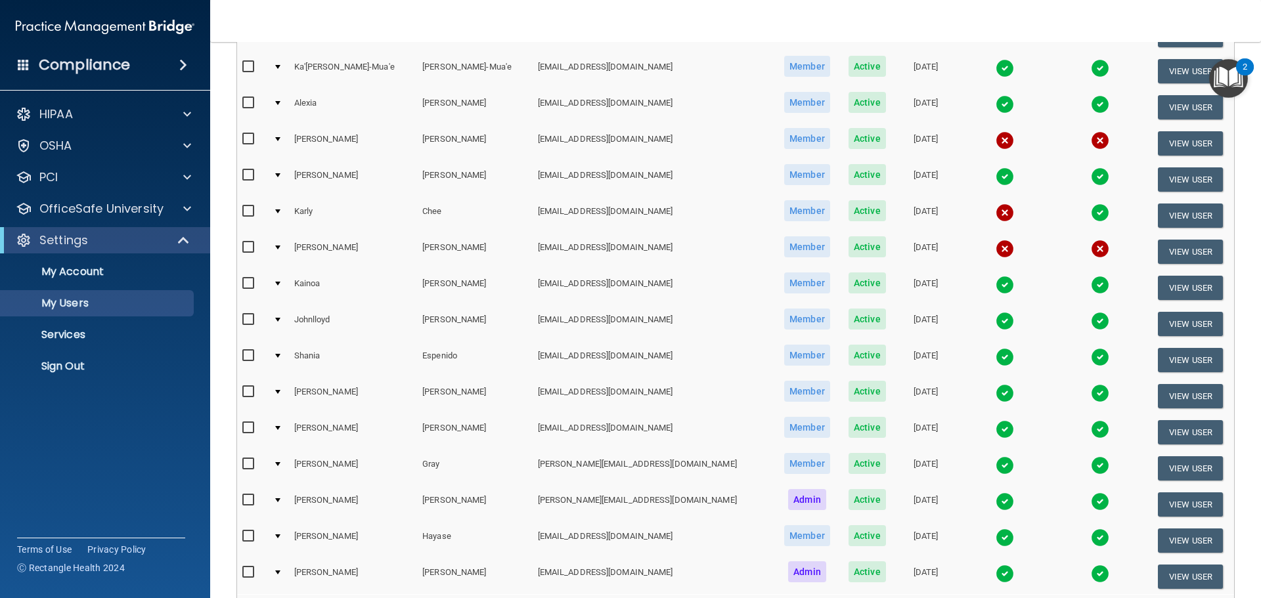
click at [280, 249] on div at bounding box center [277, 248] width 5 height 4
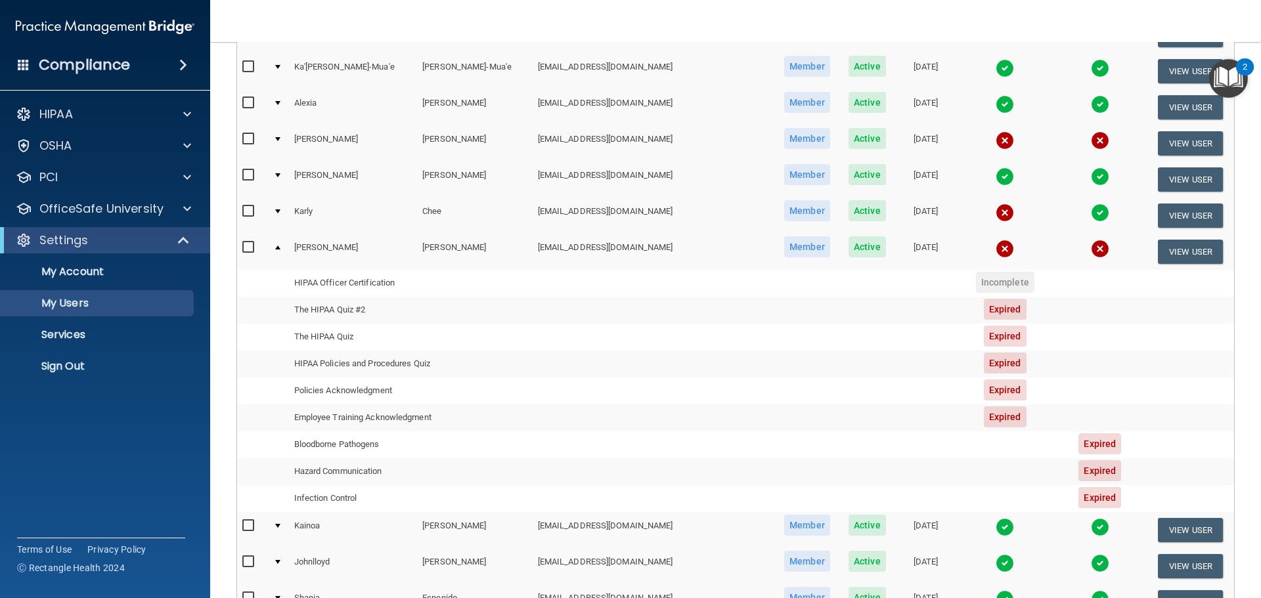
click at [280, 248] on div at bounding box center [277, 248] width 5 height 4
